Goal: Information Seeking & Learning: Learn about a topic

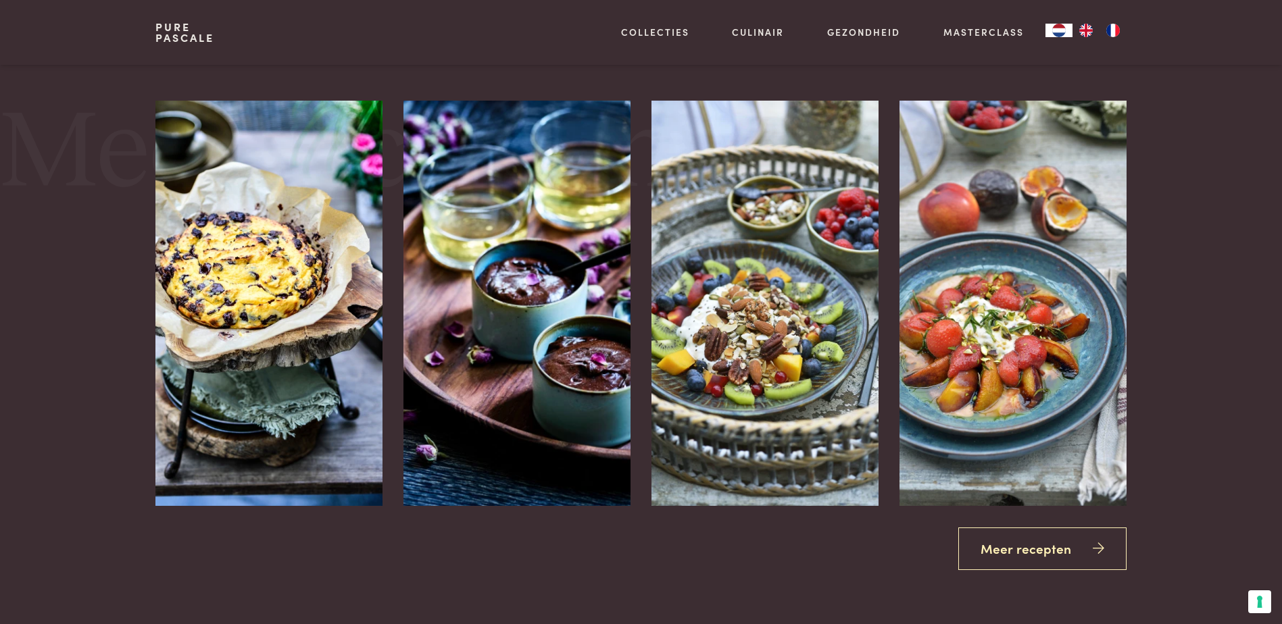
scroll to position [1757, 0]
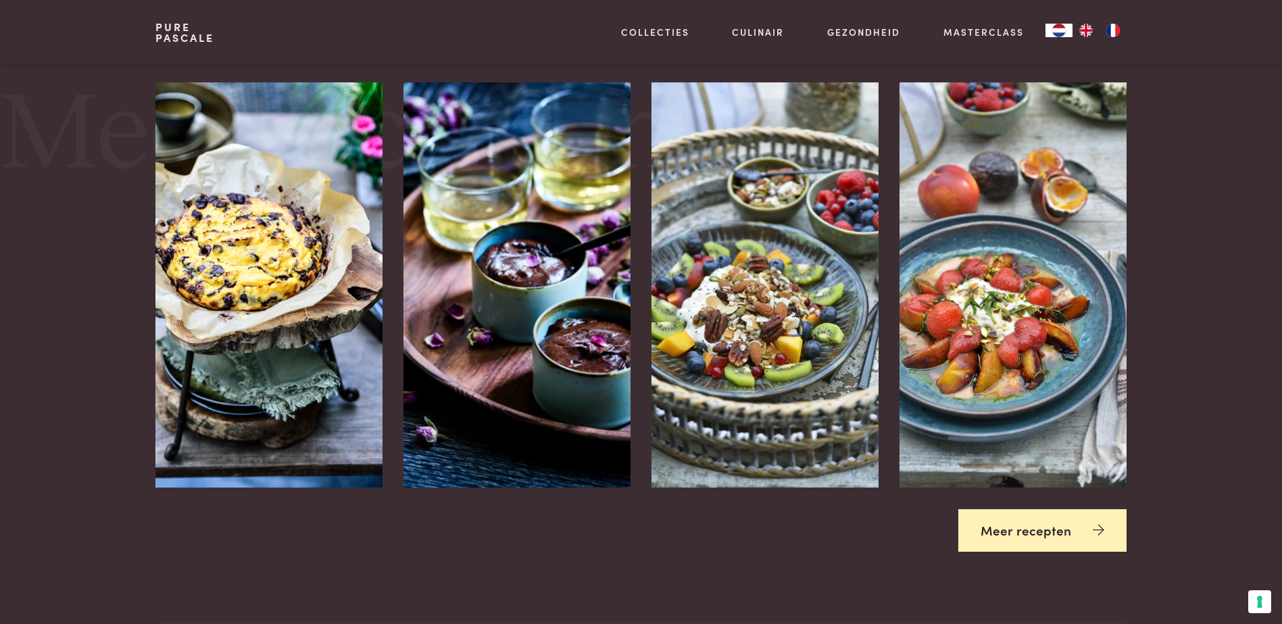
click at [1018, 530] on link "Meer recepten" at bounding box center [1042, 531] width 168 height 43
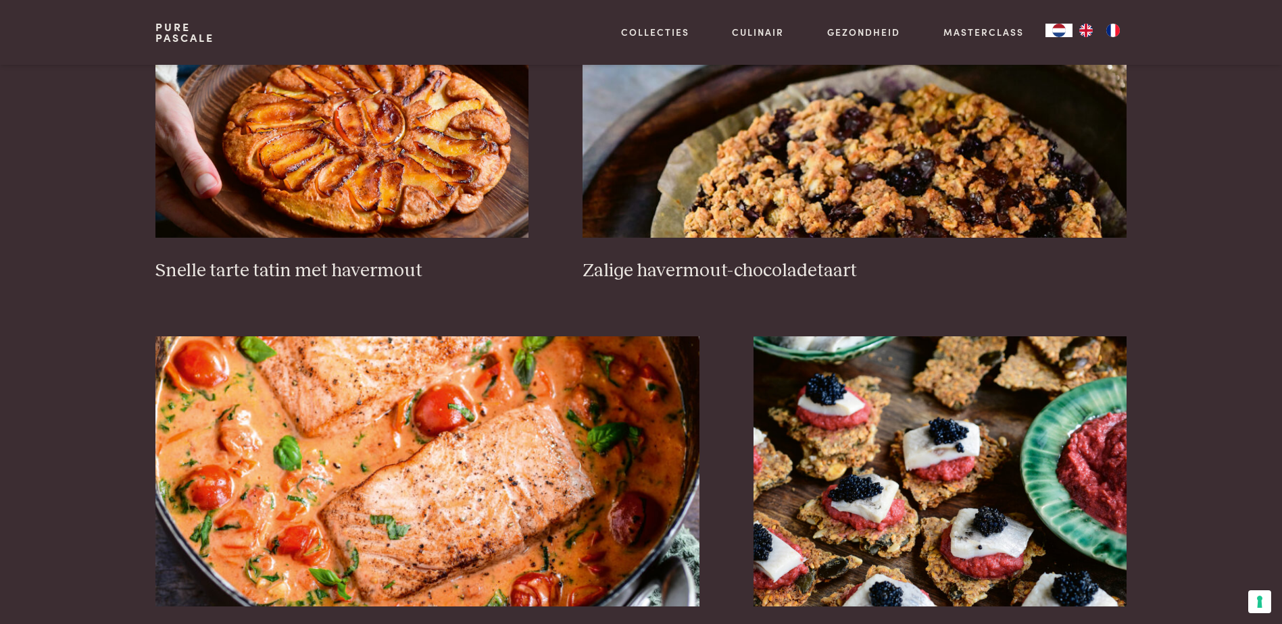
scroll to position [2162, 0]
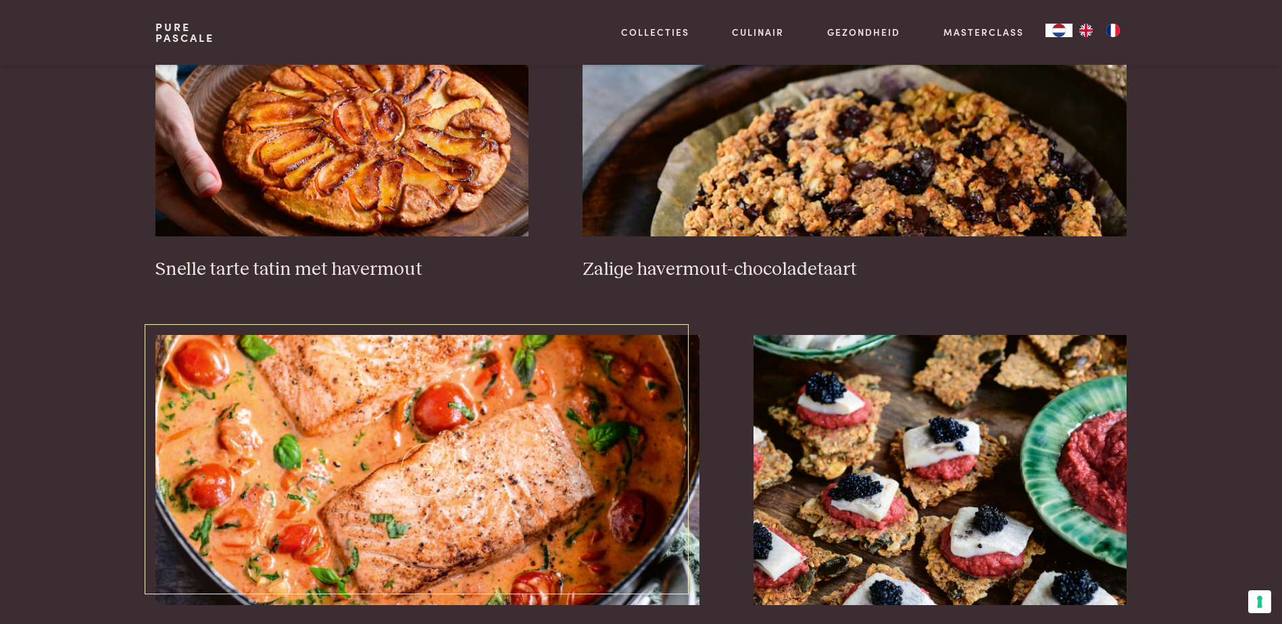
click at [544, 462] on img at bounding box center [427, 470] width 544 height 270
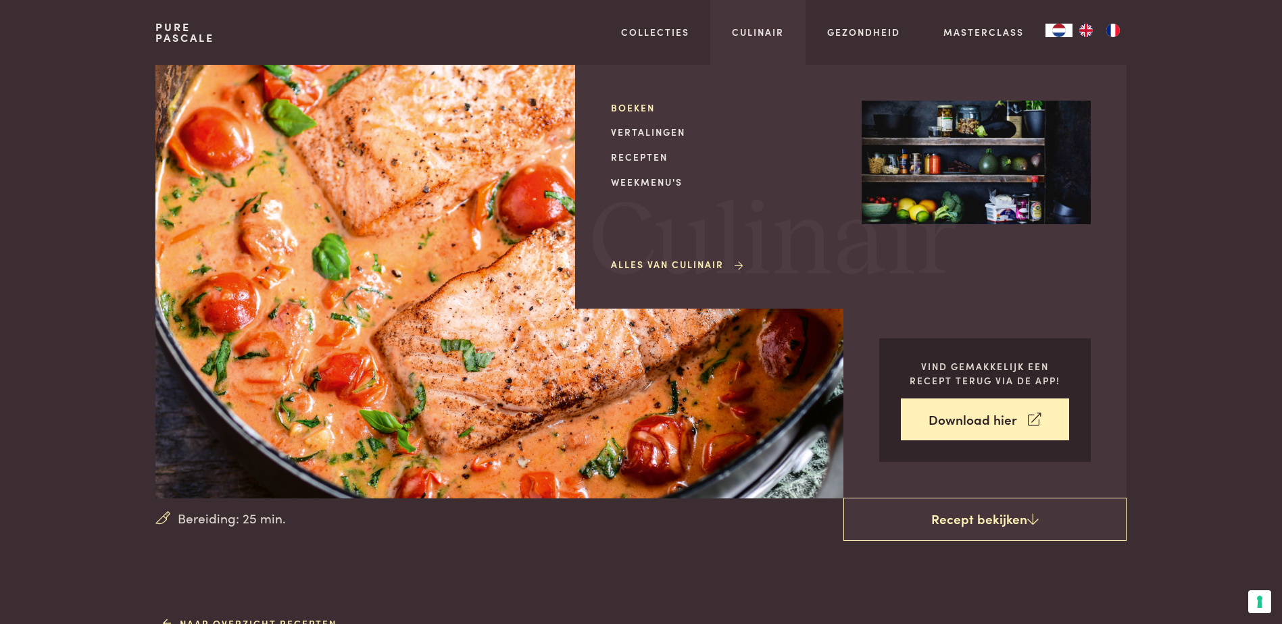
click at [620, 104] on link "Boeken" at bounding box center [725, 108] width 229 height 14
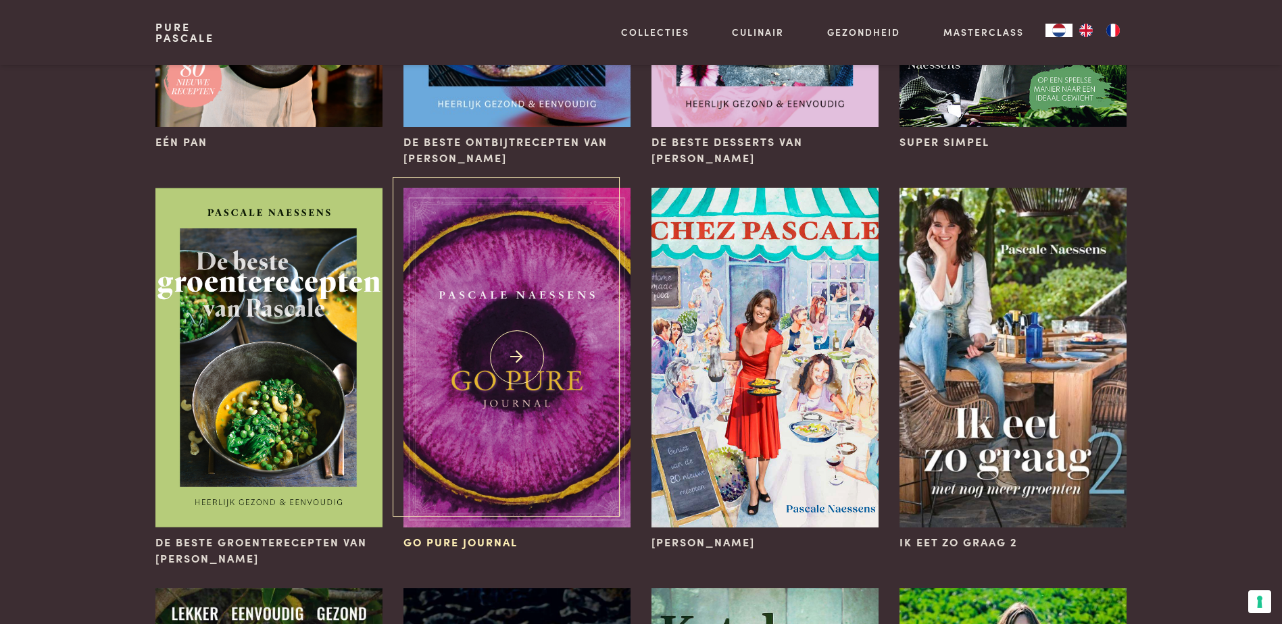
scroll to position [405, 0]
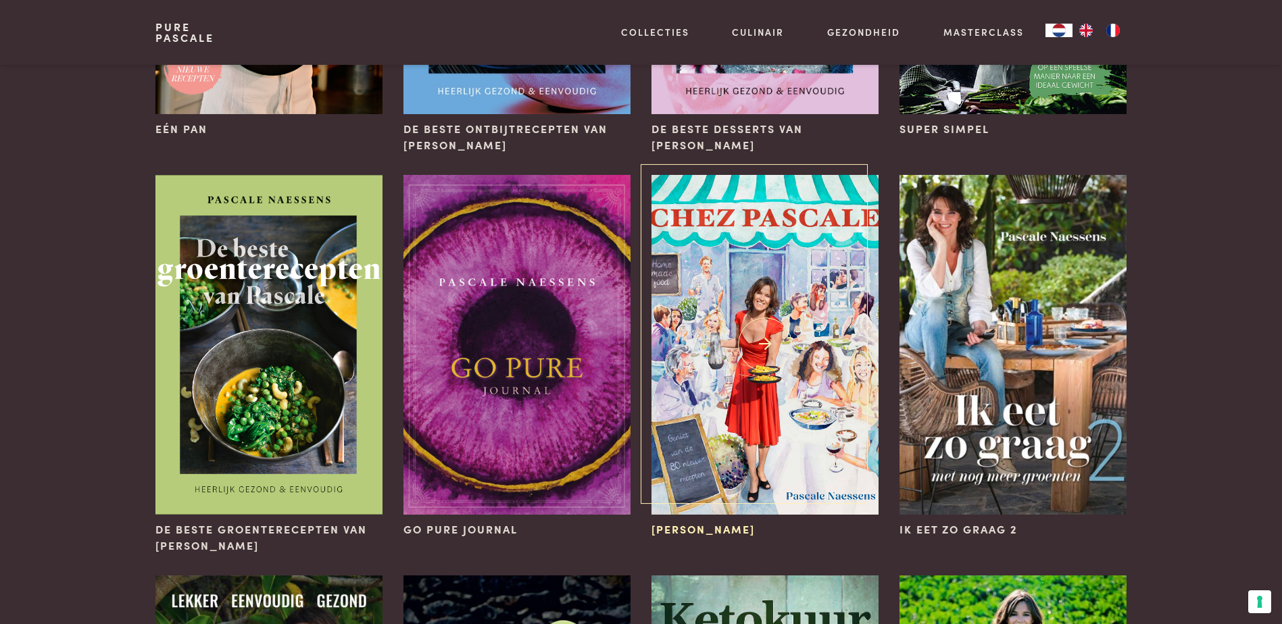
click at [737, 330] on img at bounding box center [764, 345] width 226 height 340
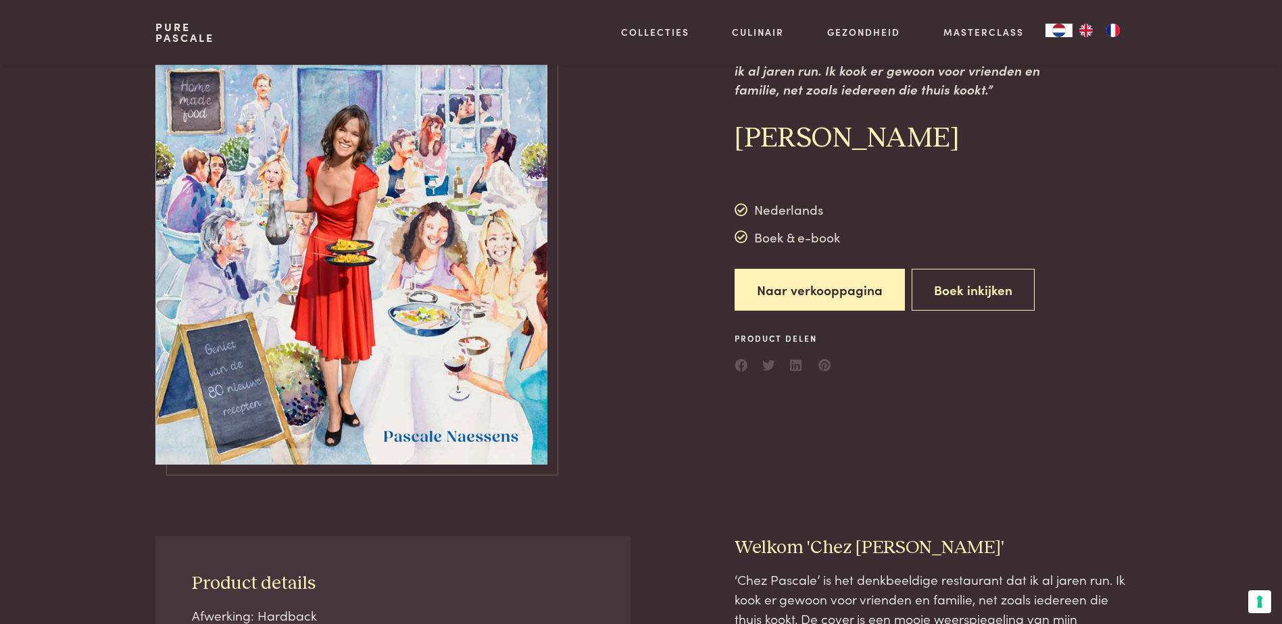
scroll to position [135, 0]
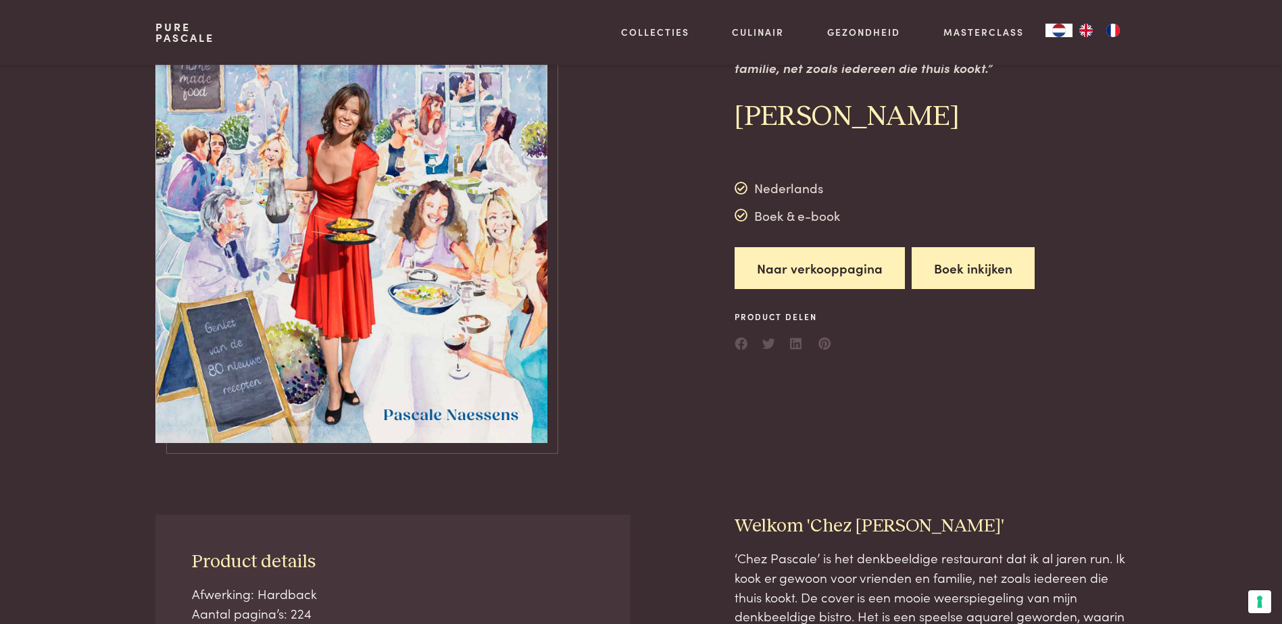
click at [939, 266] on button "Boek inkijken" at bounding box center [973, 268] width 123 height 43
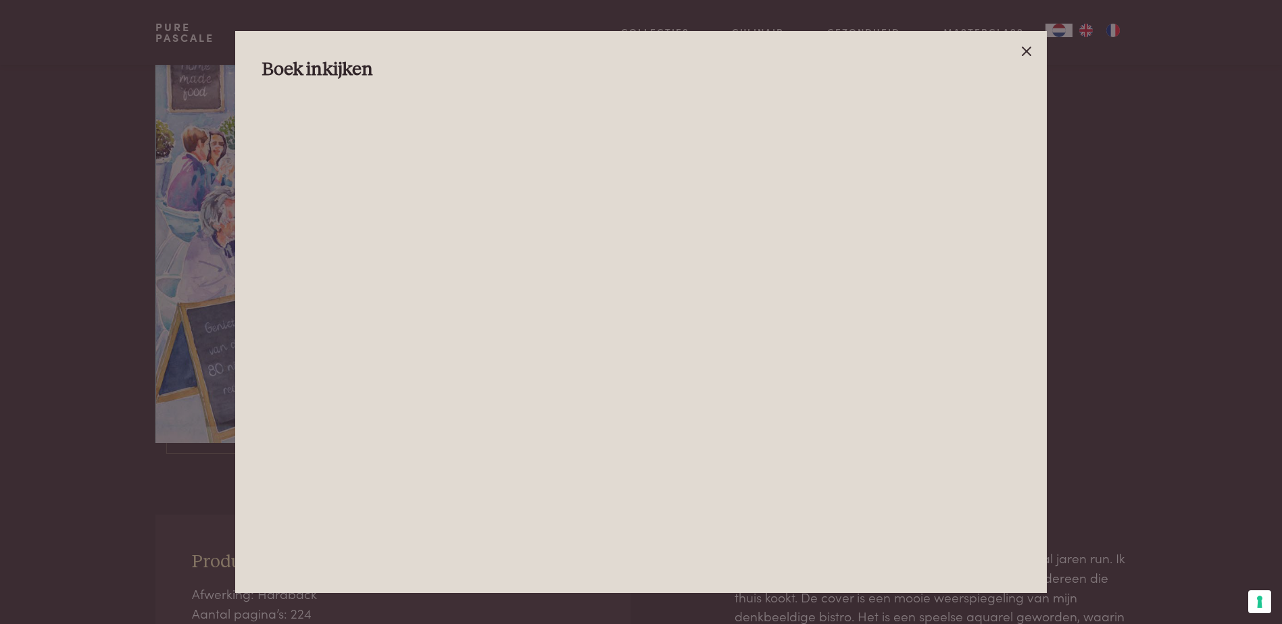
click at [1031, 49] on icon at bounding box center [1026, 51] width 16 height 16
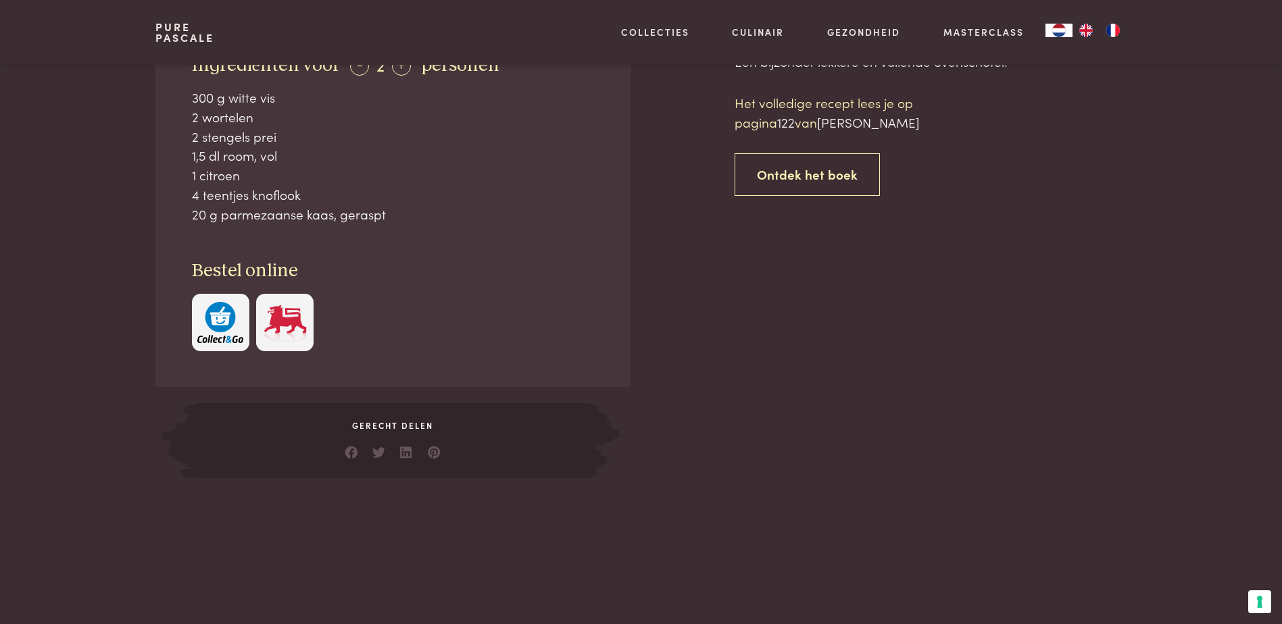
scroll to position [608, 0]
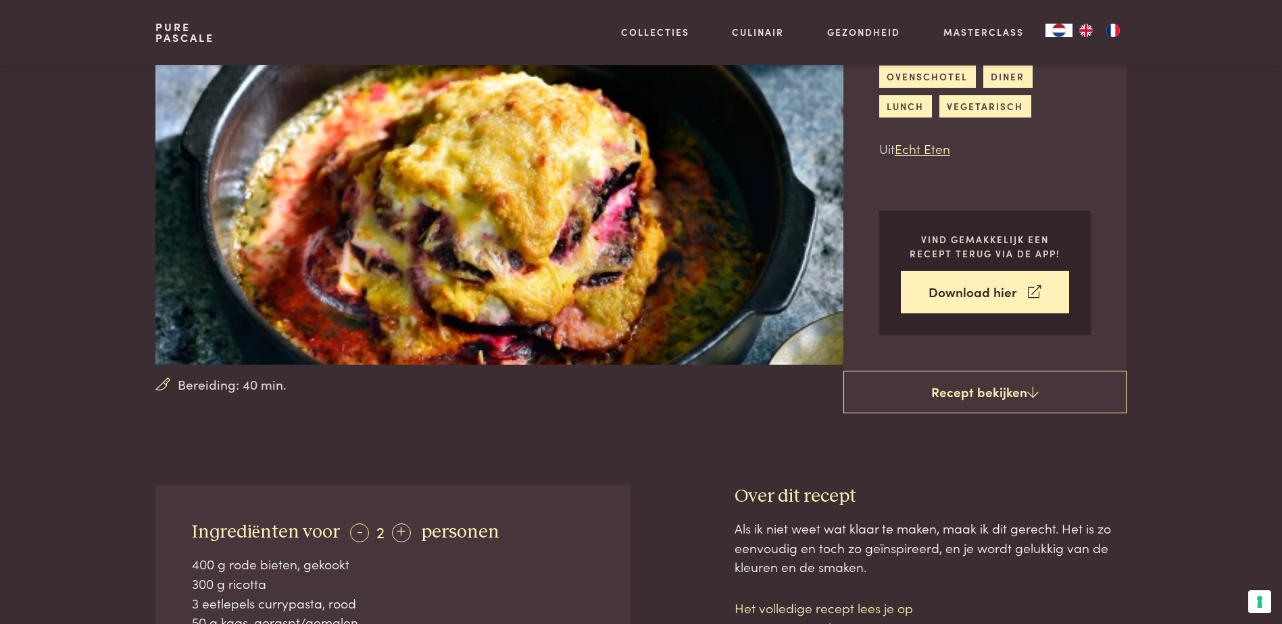
scroll to position [68, 0]
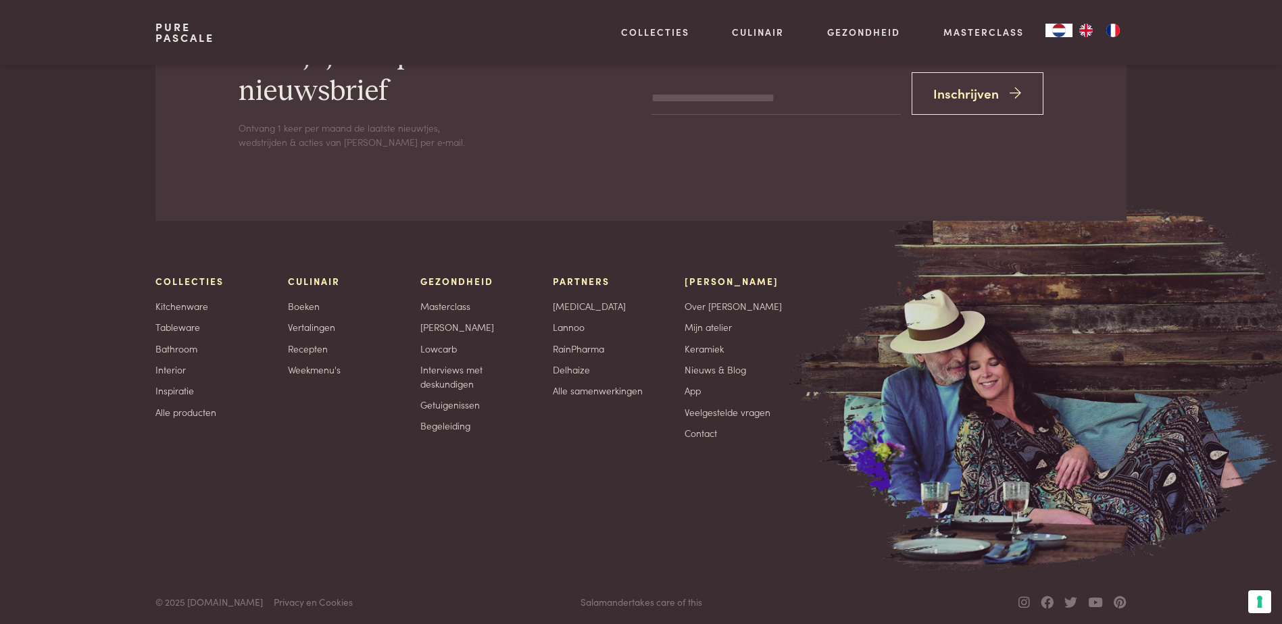
scroll to position [2257, 0]
